Goal: Task Accomplishment & Management: Manage account settings

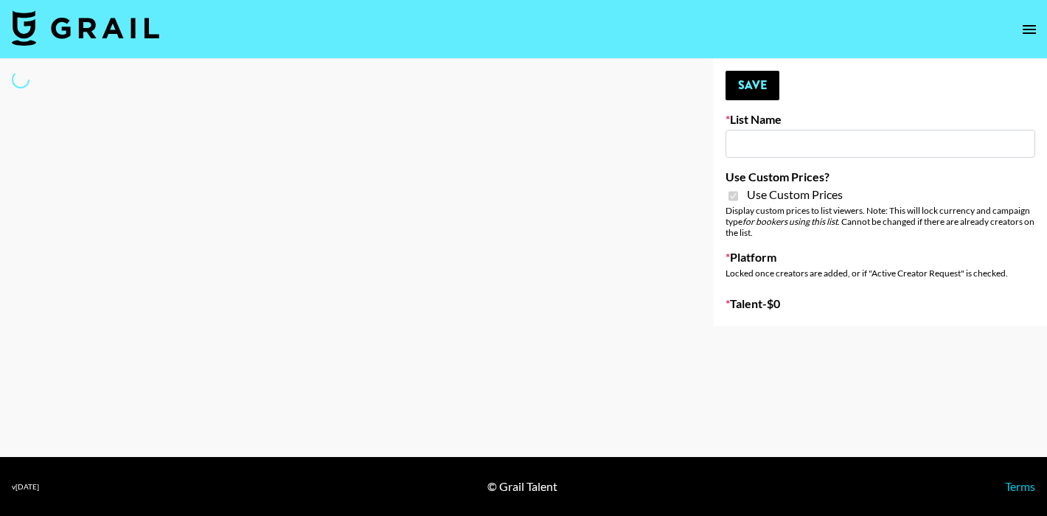
type input "Milan Laser"
checkbox input "true"
select select "Brand"
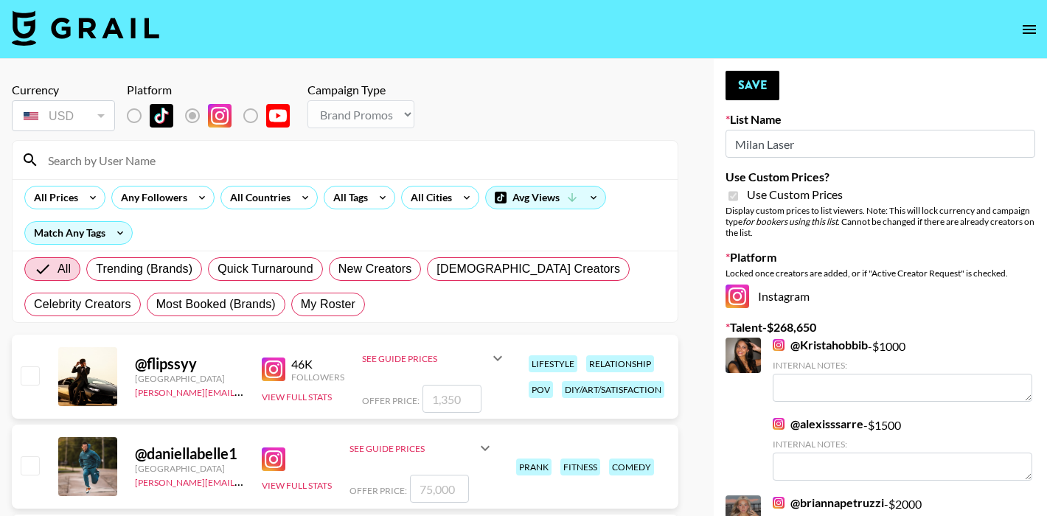
click at [195, 156] on input at bounding box center [353, 160] width 629 height 24
type input "latenigh"
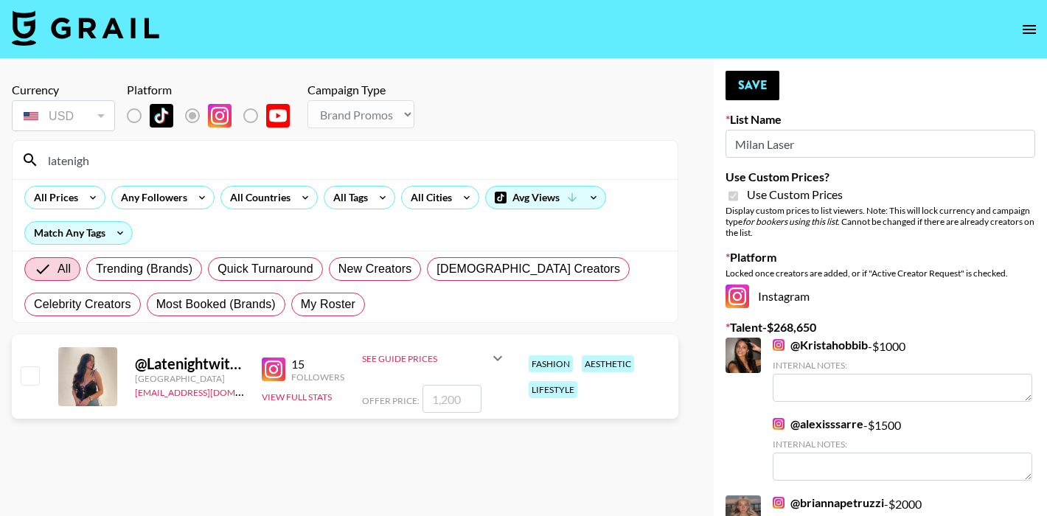
click at [461, 404] on input "number" at bounding box center [451, 399] width 59 height 28
type input "15"
checkbox input "true"
type input "1500"
click at [759, 85] on button "Save" at bounding box center [752, 85] width 54 height 29
